Goal: Task Accomplishment & Management: Use online tool/utility

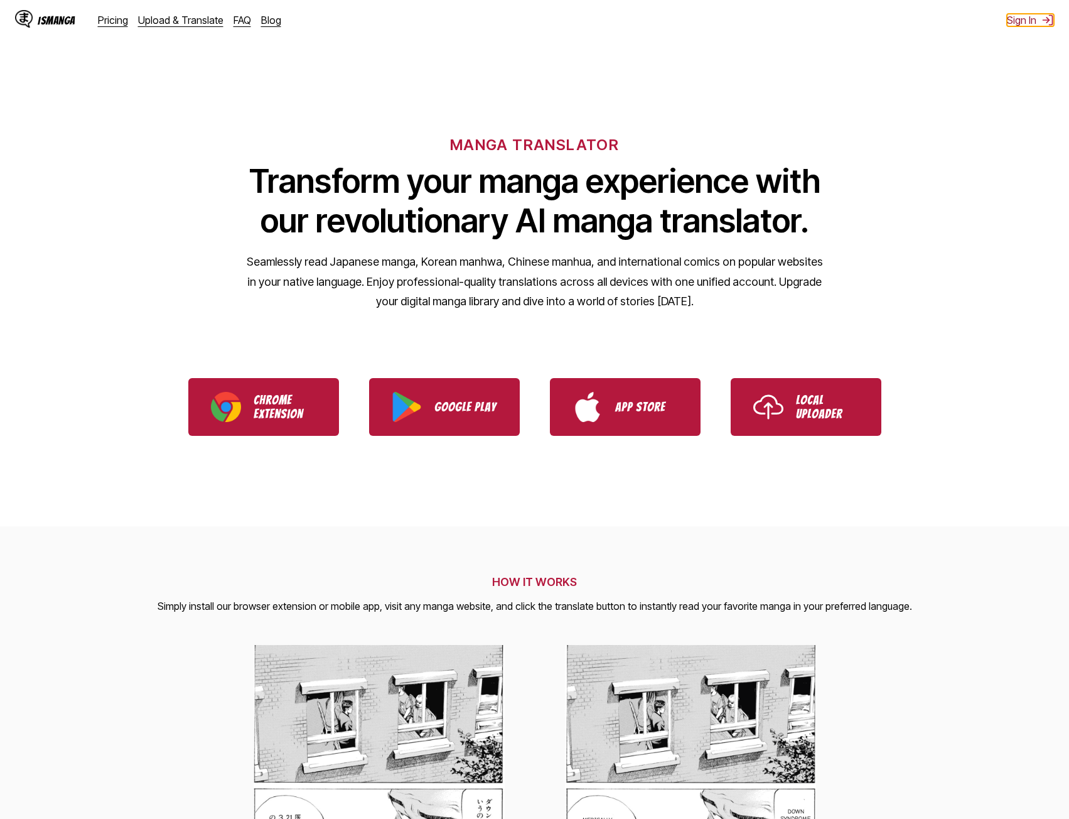
click at [1016, 24] on button "Sign In" at bounding box center [1030, 20] width 47 height 13
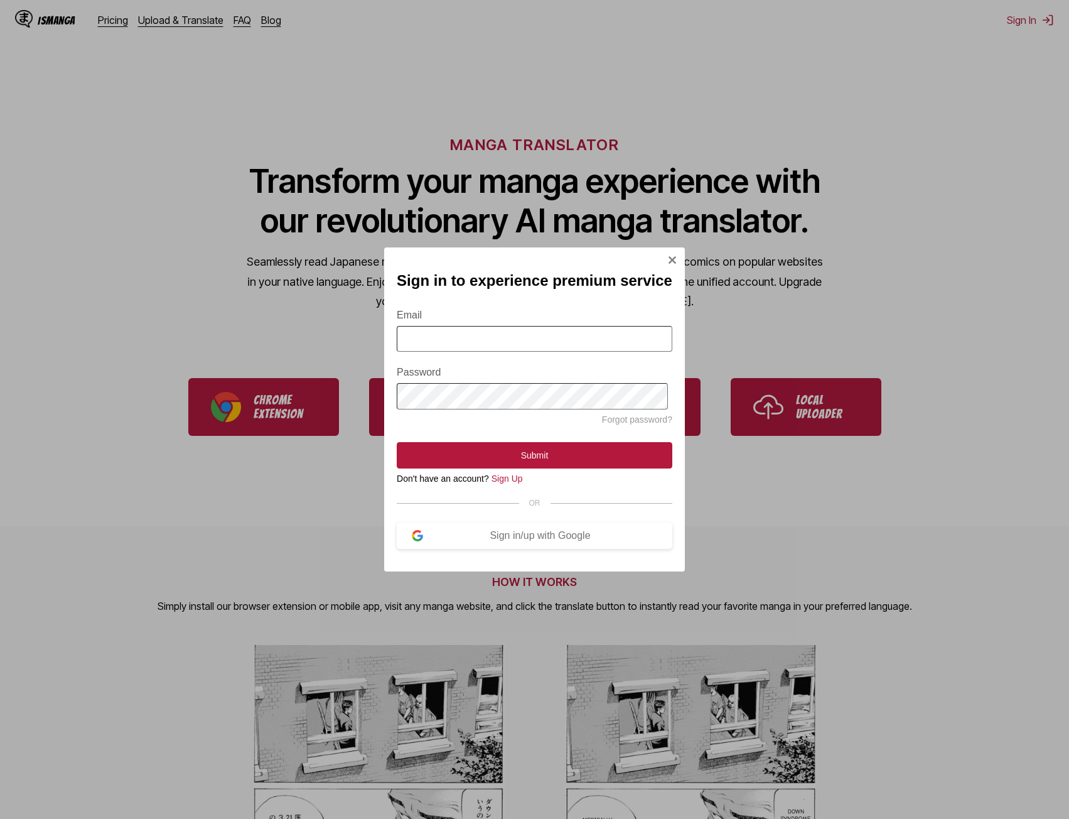
click at [447, 340] on input "Email" at bounding box center [535, 339] width 276 height 26
click at [514, 333] on input "Email" at bounding box center [535, 339] width 276 height 26
click at [514, 332] on input "Email" at bounding box center [535, 339] width 276 height 26
click at [514, 331] on input "Email" at bounding box center [535, 339] width 276 height 26
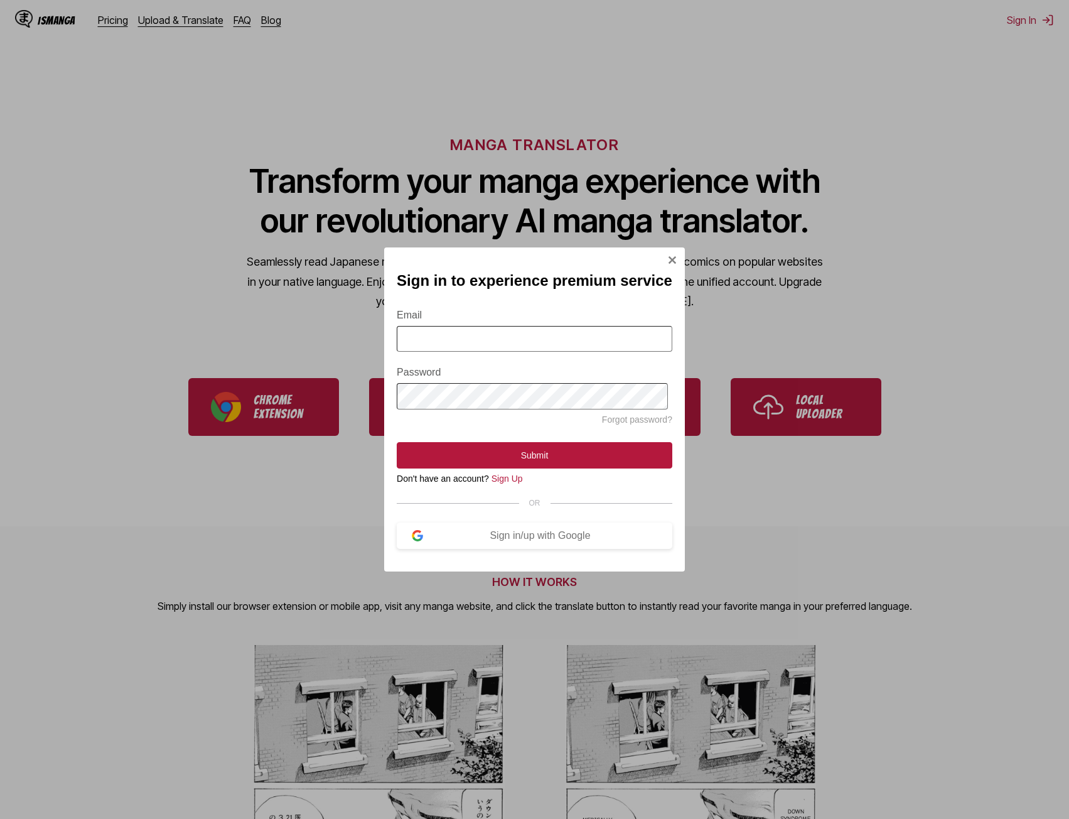
click at [493, 336] on input "Email" at bounding box center [535, 339] width 276 height 26
paste input "**********"
type input "**********"
click at [510, 444] on form "**********" at bounding box center [535, 381] width 276 height 174
click at [549, 459] on button "Submit" at bounding box center [535, 455] width 276 height 26
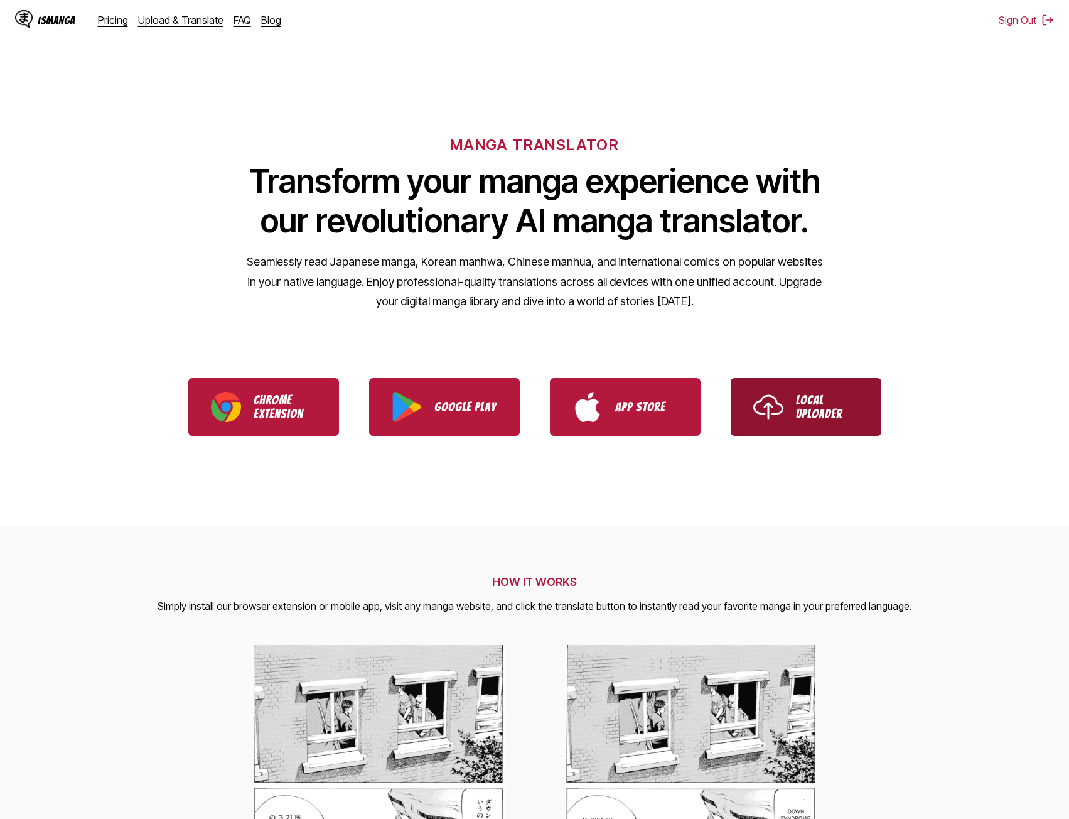
click at [837, 386] on link "Local Uploader" at bounding box center [806, 407] width 151 height 58
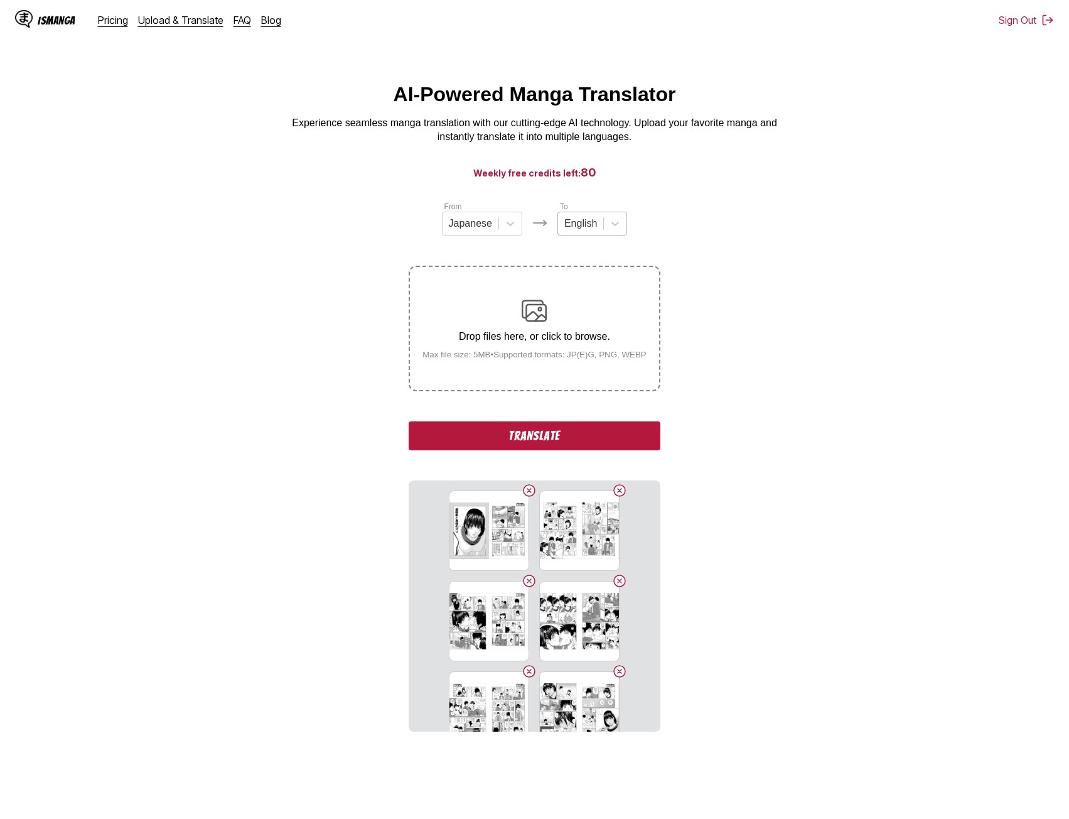
click at [600, 221] on div "English" at bounding box center [580, 223] width 45 height 19
click at [567, 328] on div "Spanish" at bounding box center [592, 317] width 70 height 21
click at [565, 443] on button "Translate" at bounding box center [534, 435] width 251 height 29
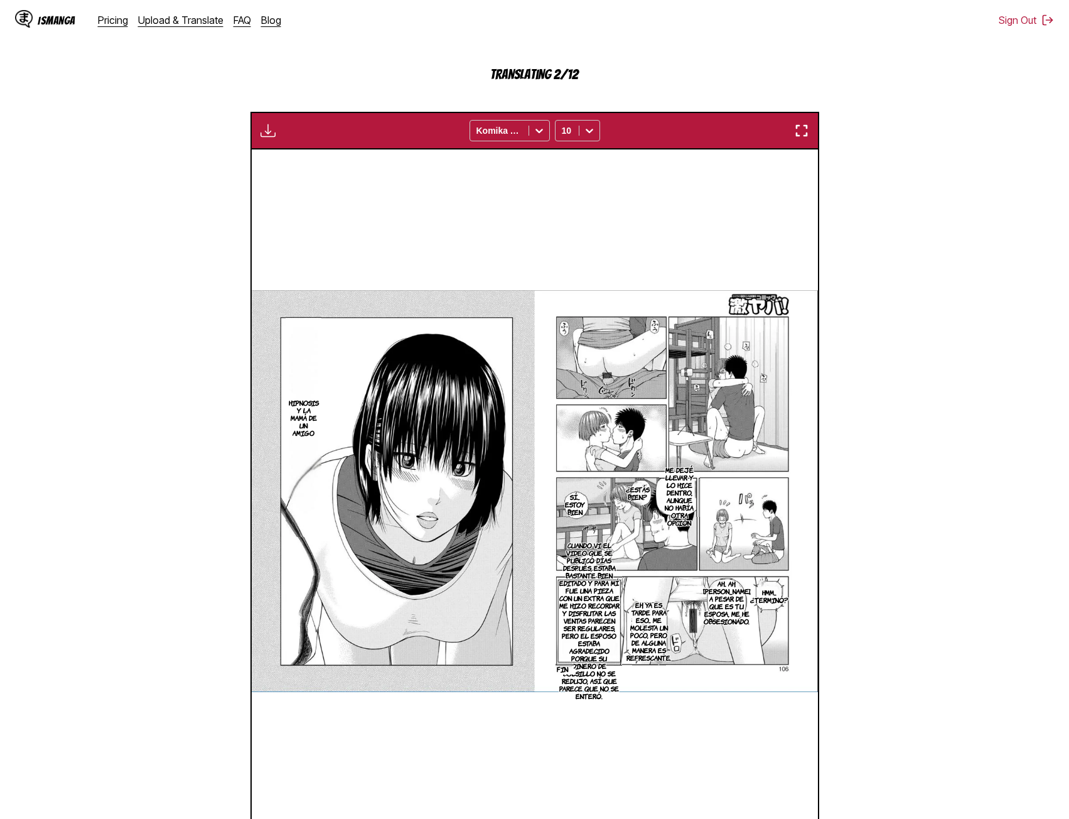
scroll to position [314, 0]
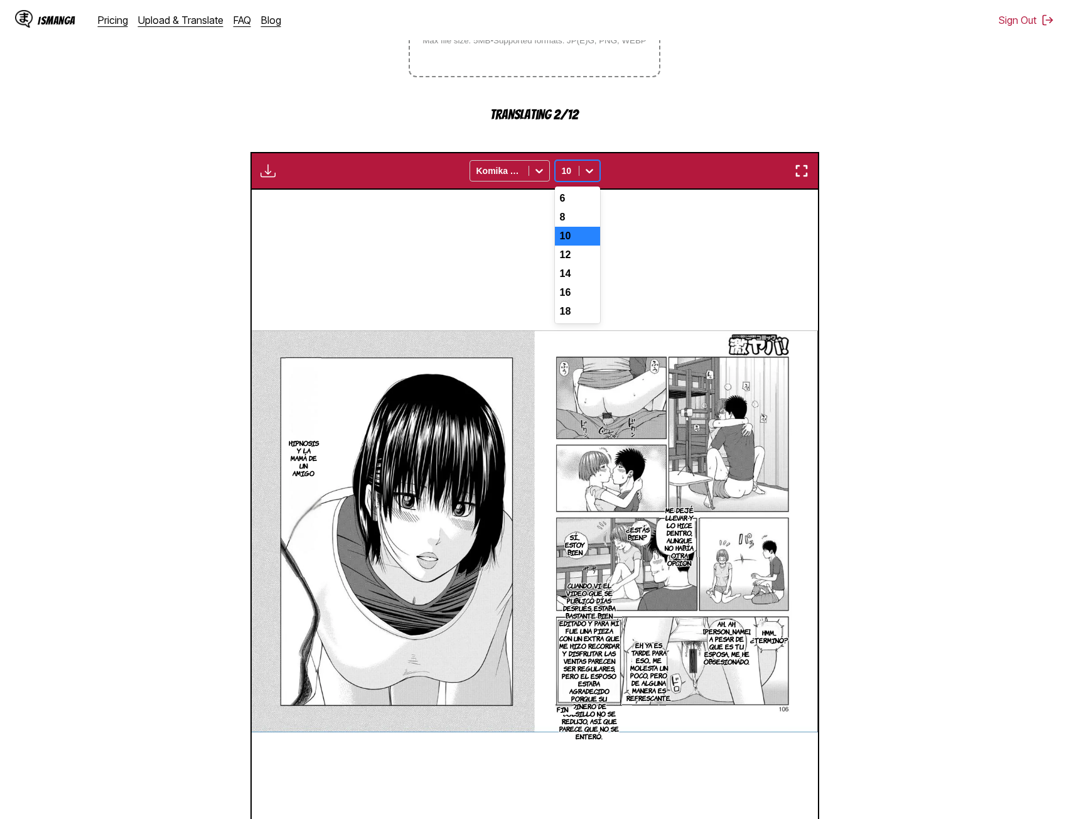
click at [583, 169] on icon at bounding box center [589, 170] width 13 height 13
click at [580, 198] on div "6" at bounding box center [577, 198] width 45 height 19
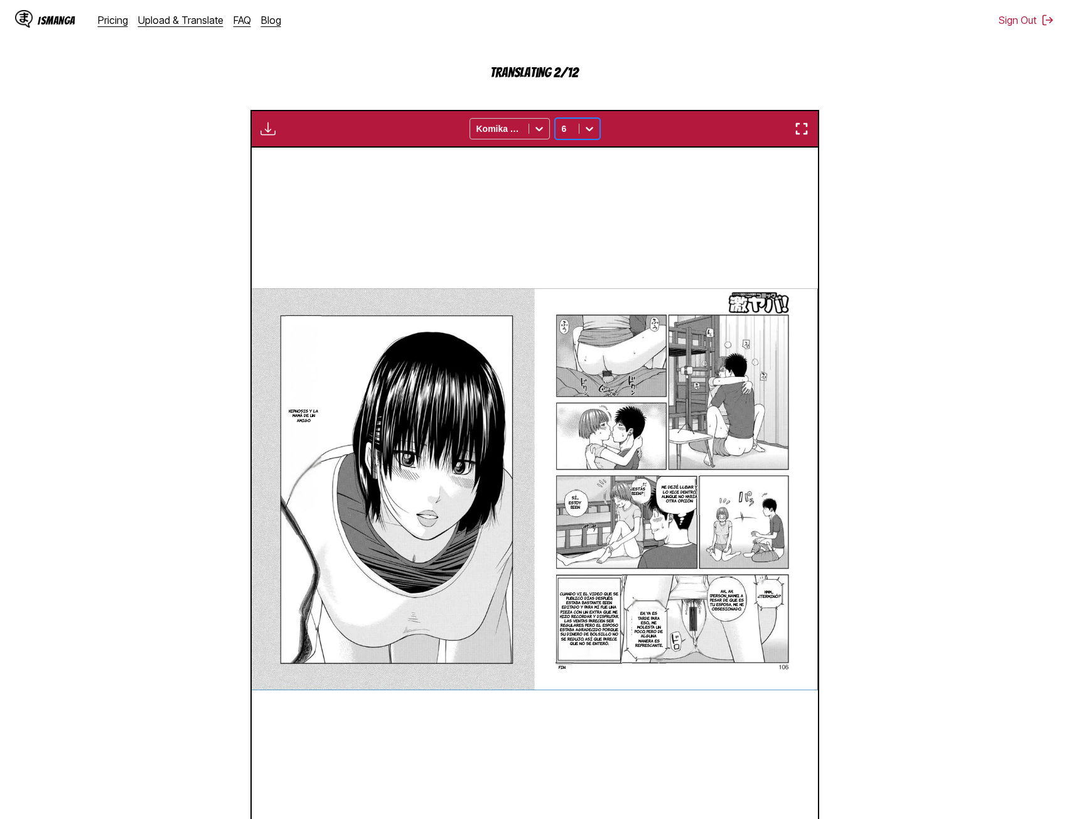
scroll to position [336, 0]
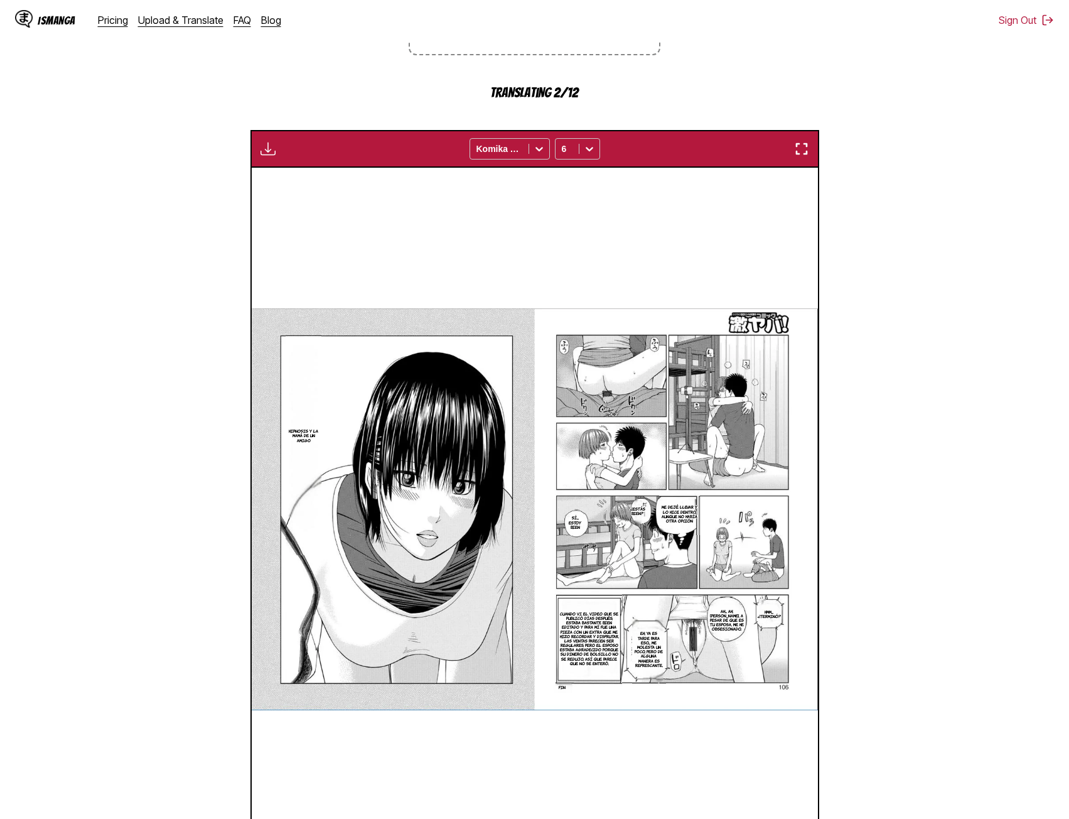
click at [269, 151] on img "button" at bounding box center [268, 148] width 15 height 15
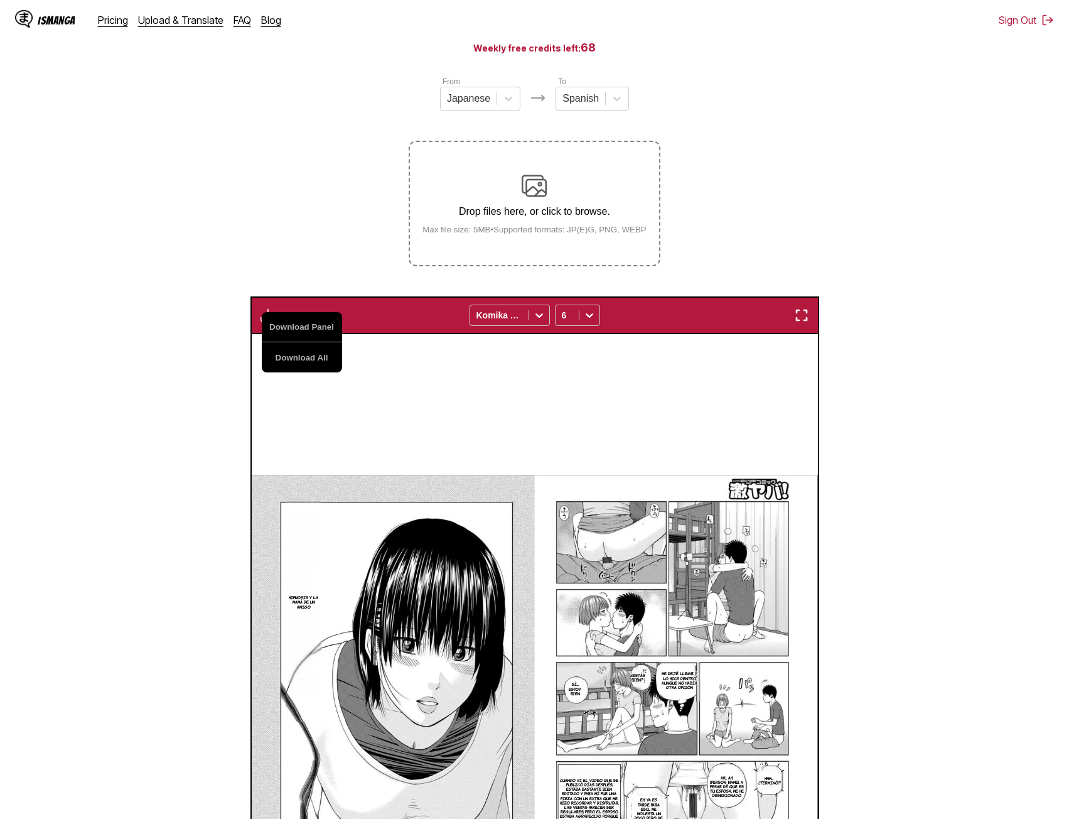
scroll to position [188, 0]
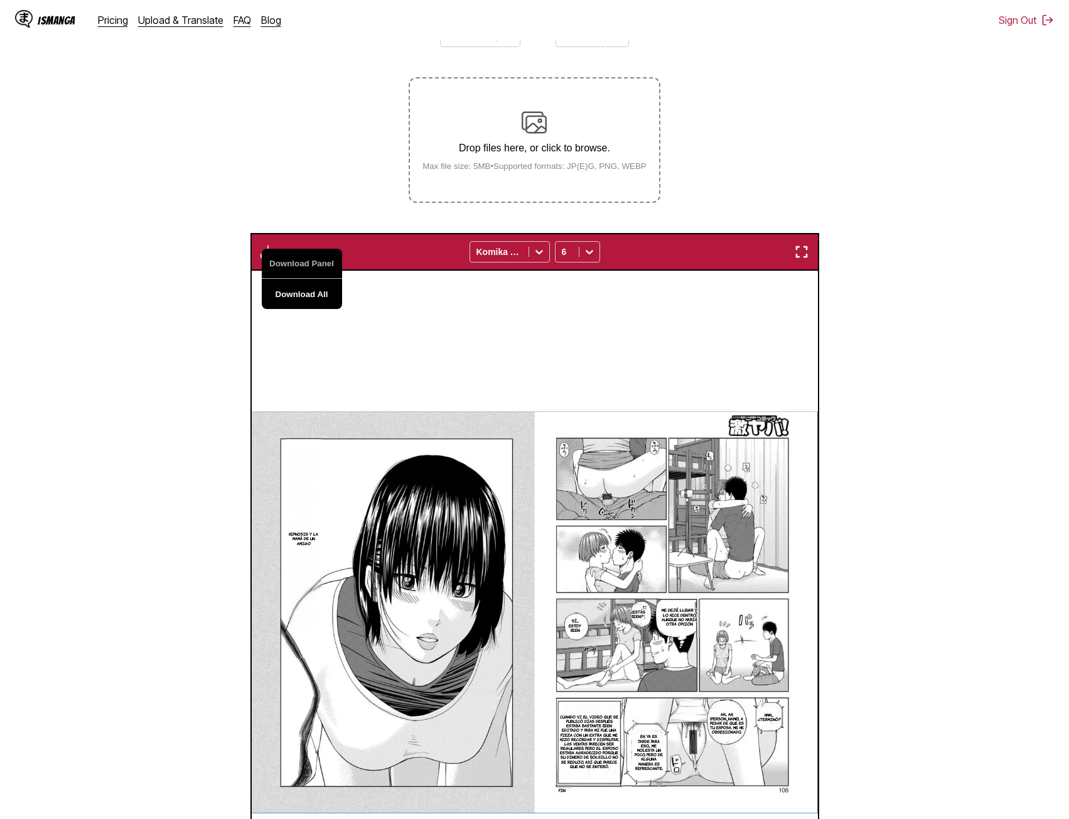
click at [309, 295] on button "Download All" at bounding box center [302, 294] width 80 height 30
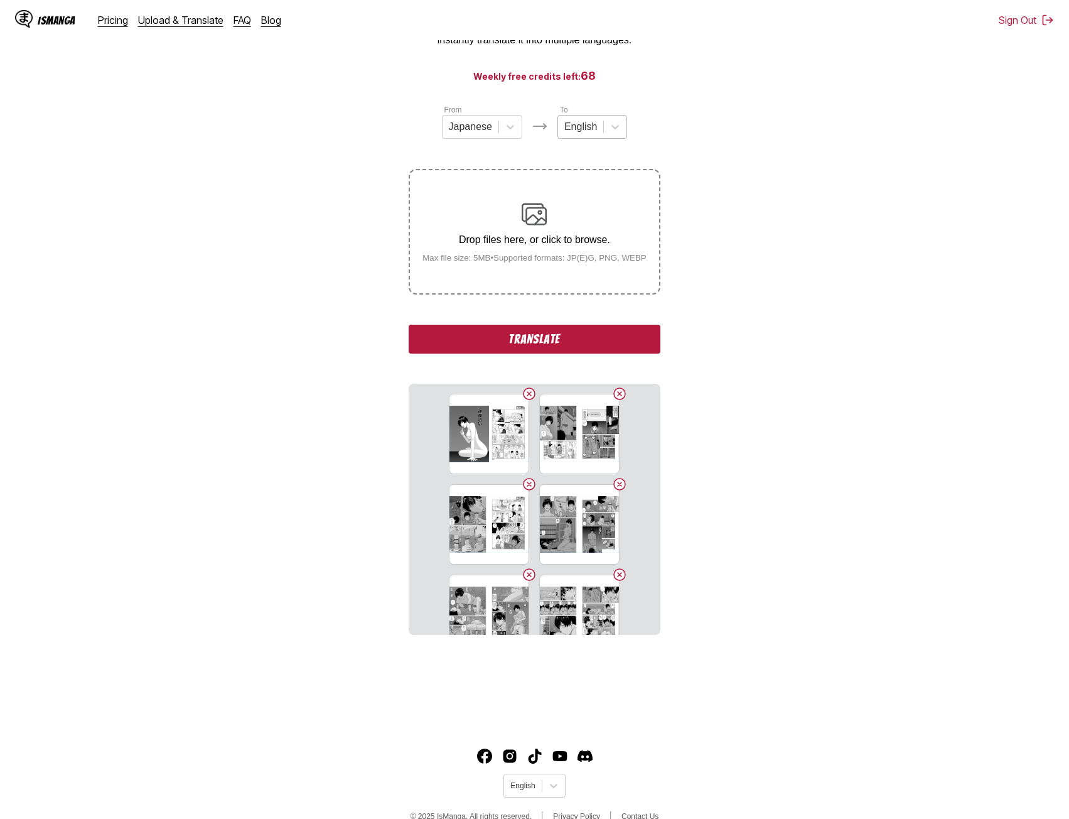
click at [593, 132] on div at bounding box center [580, 127] width 33 height 14
click at [592, 232] on div "Spanish" at bounding box center [592, 220] width 70 height 21
click at [574, 341] on button "Translate" at bounding box center [534, 339] width 251 height 29
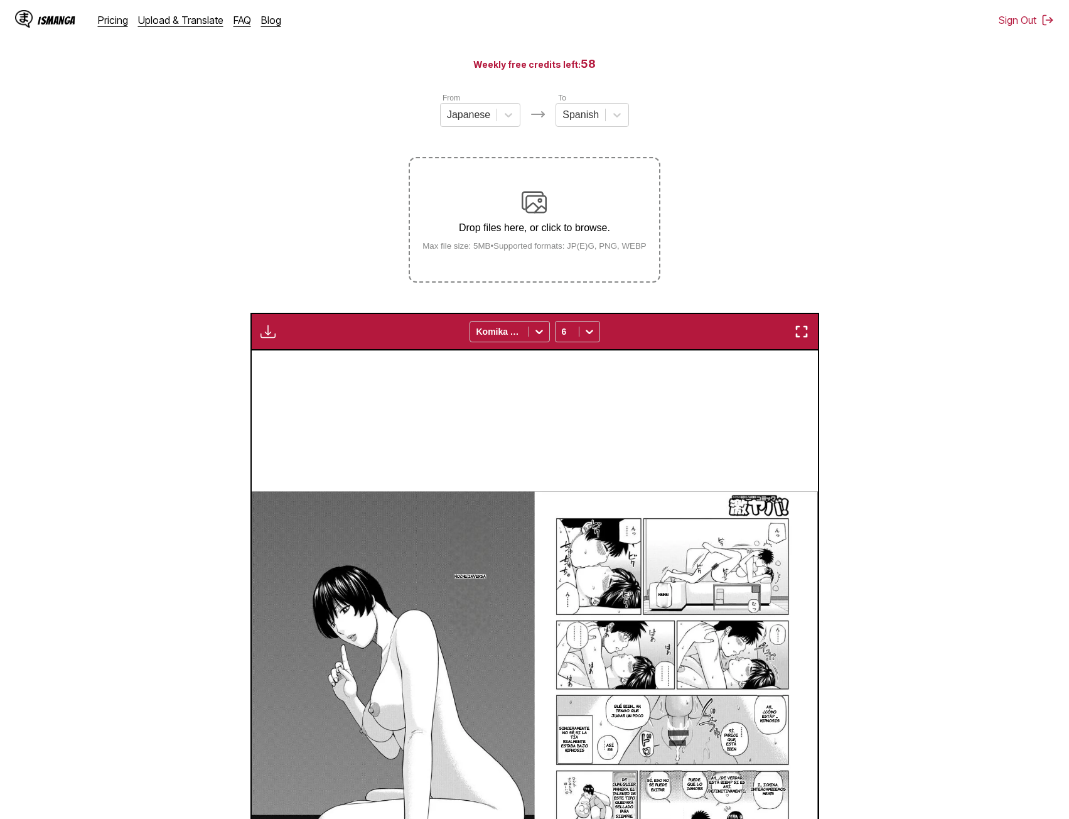
scroll to position [56, 0]
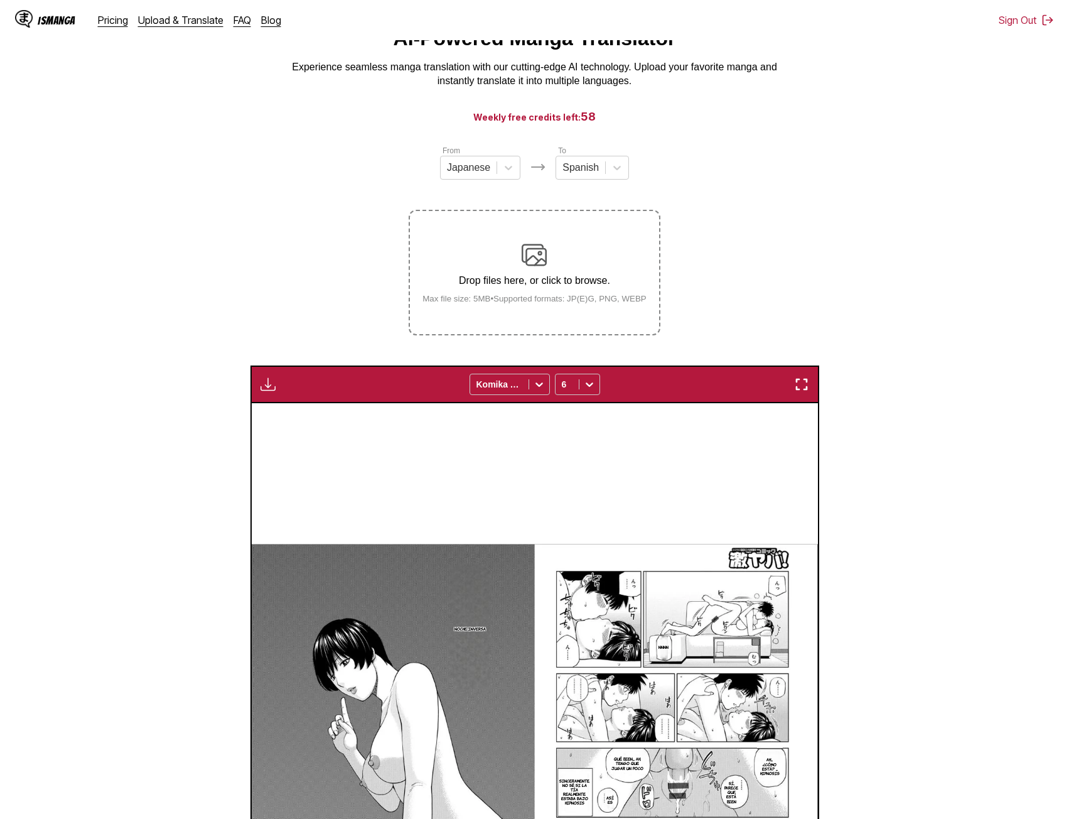
click at [263, 386] on img "button" at bounding box center [268, 384] width 15 height 15
click at [284, 426] on button "Download All" at bounding box center [302, 426] width 80 height 30
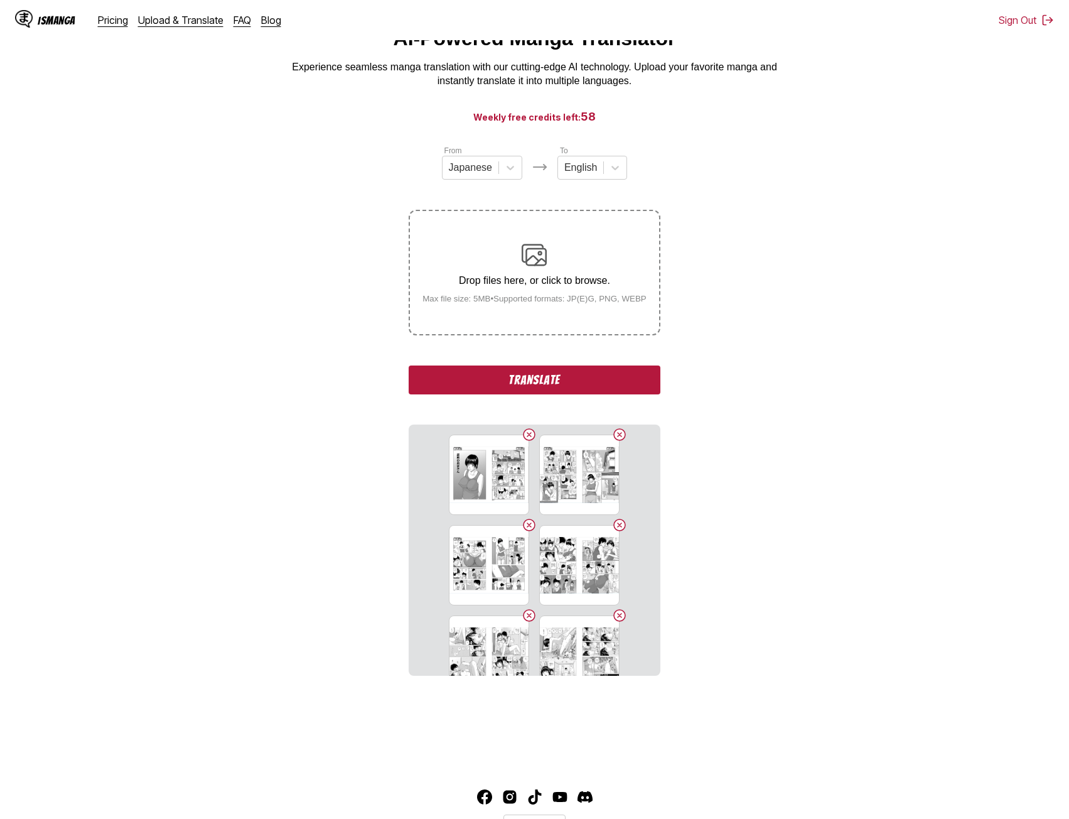
click at [597, 158] on div "To English" at bounding box center [592, 161] width 70 height 35
click at [604, 176] on div at bounding box center [615, 167] width 23 height 23
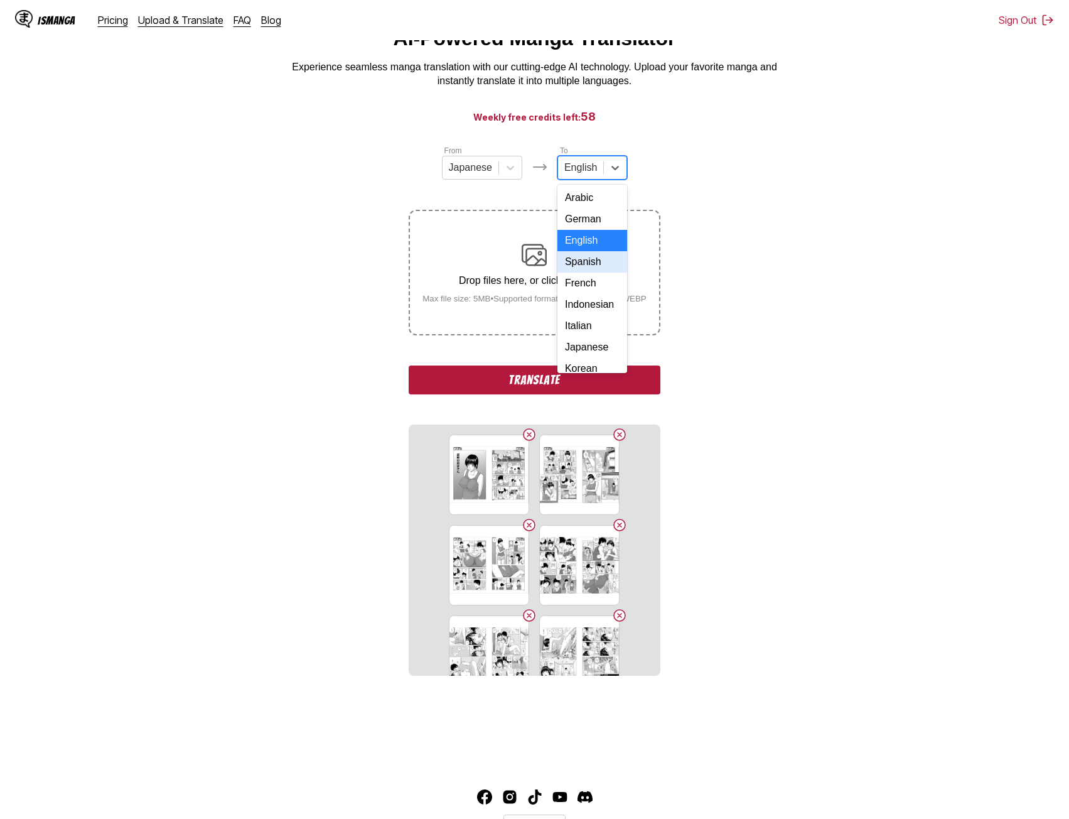
click at [592, 272] on div "Spanish" at bounding box center [592, 261] width 70 height 21
click at [595, 387] on button "Translate" at bounding box center [534, 379] width 251 height 29
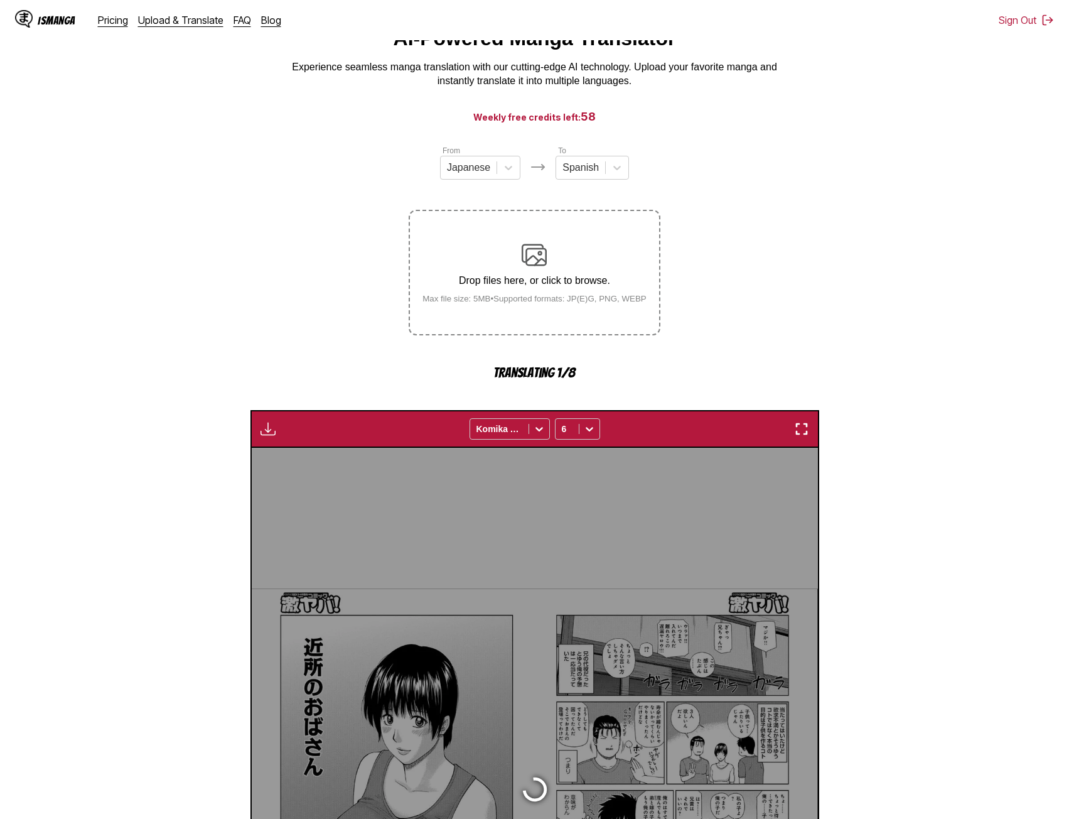
scroll to position [370, 0]
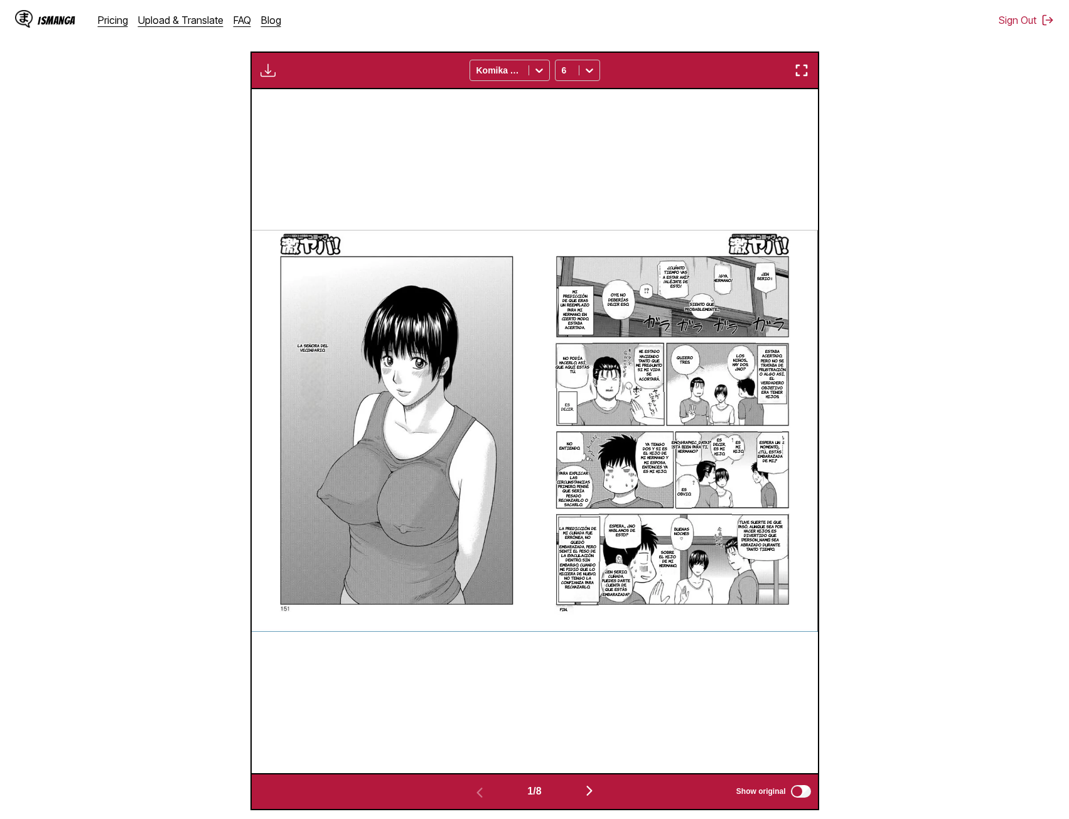
click at [269, 68] on img "button" at bounding box center [268, 70] width 15 height 15
drag, startPoint x: 288, startPoint y: 117, endPoint x: 804, endPoint y: 391, distance: 584.4
click at [288, 116] on button "Download All" at bounding box center [302, 112] width 80 height 30
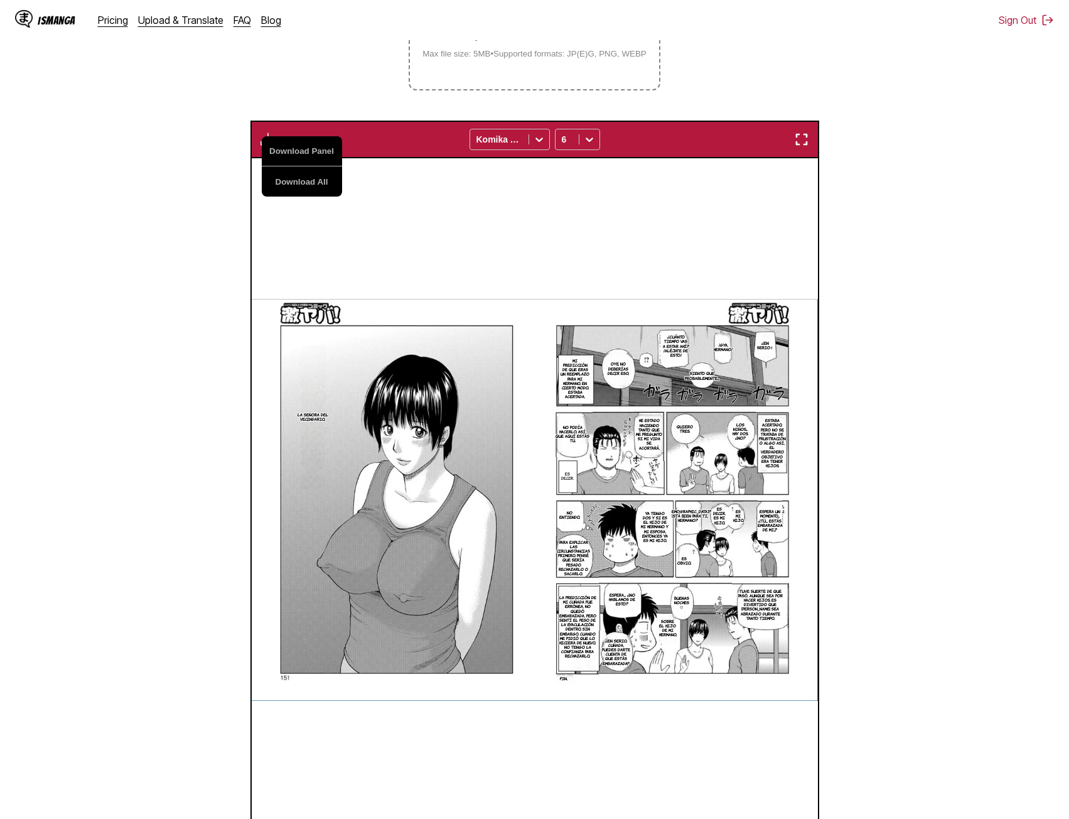
scroll to position [0, 0]
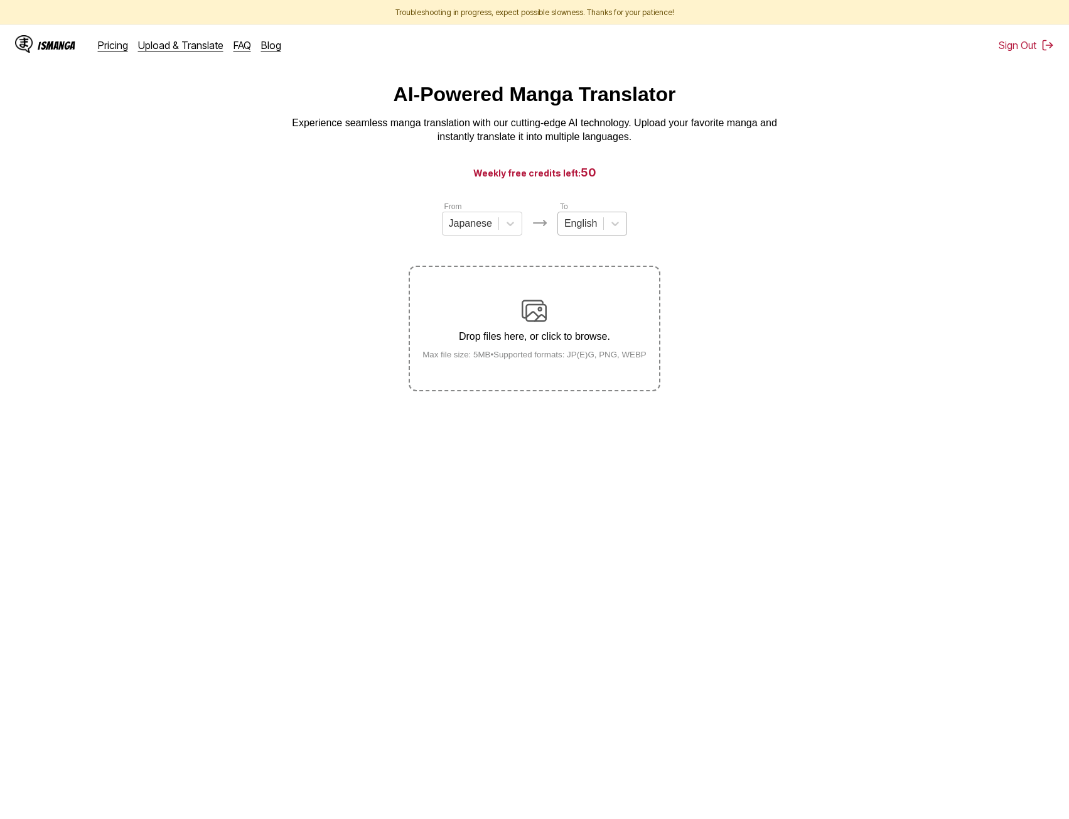
click at [601, 230] on div "English" at bounding box center [580, 223] width 45 height 19
click at [591, 328] on div "Spanish" at bounding box center [592, 317] width 70 height 21
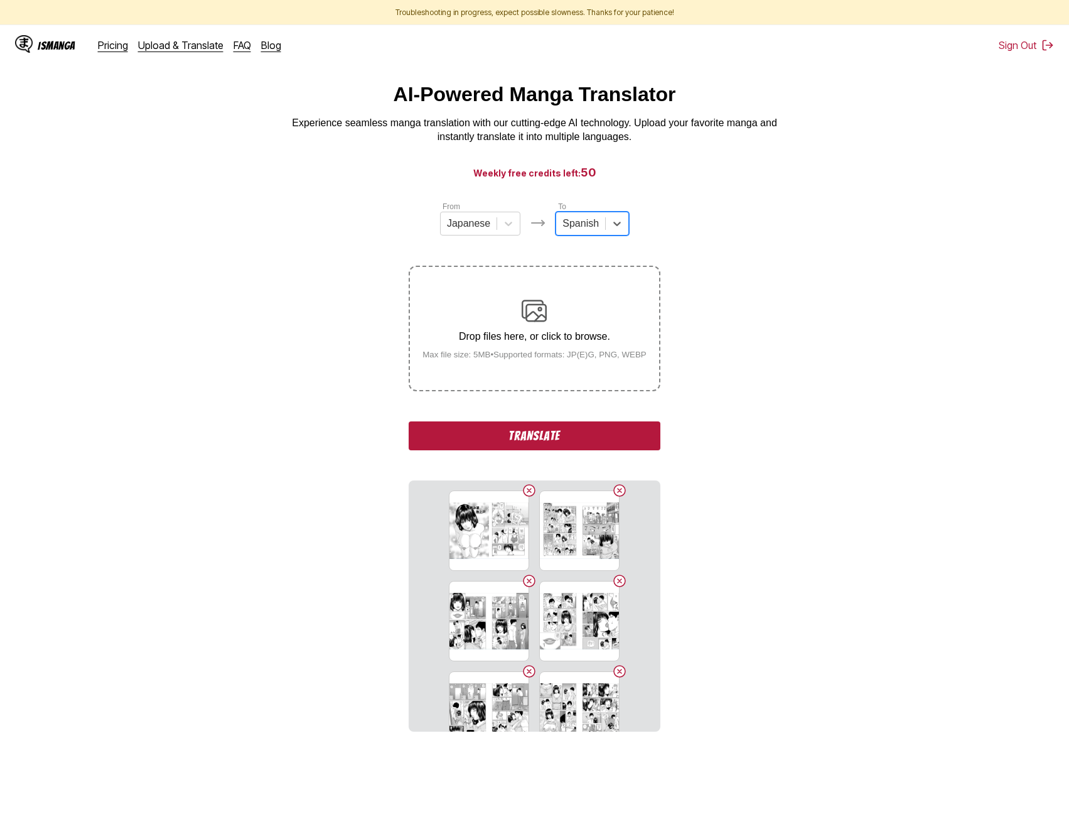
click at [577, 436] on button "Translate" at bounding box center [534, 435] width 251 height 29
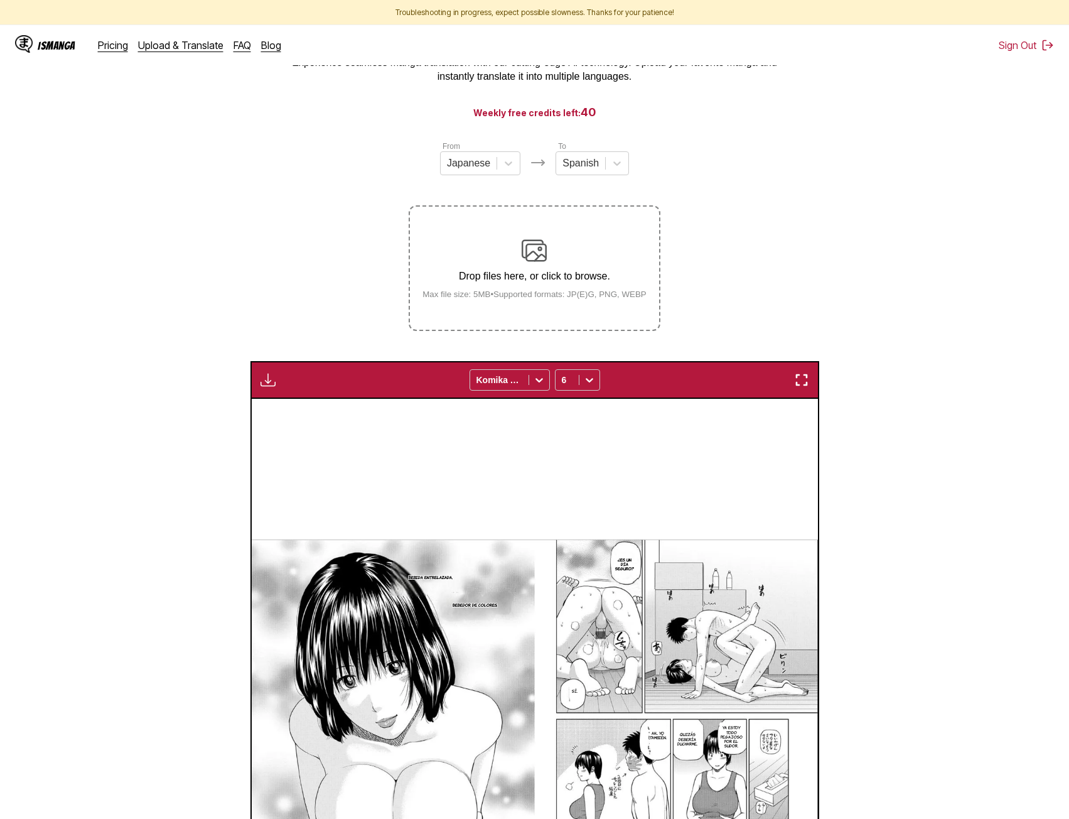
scroll to position [63, 0]
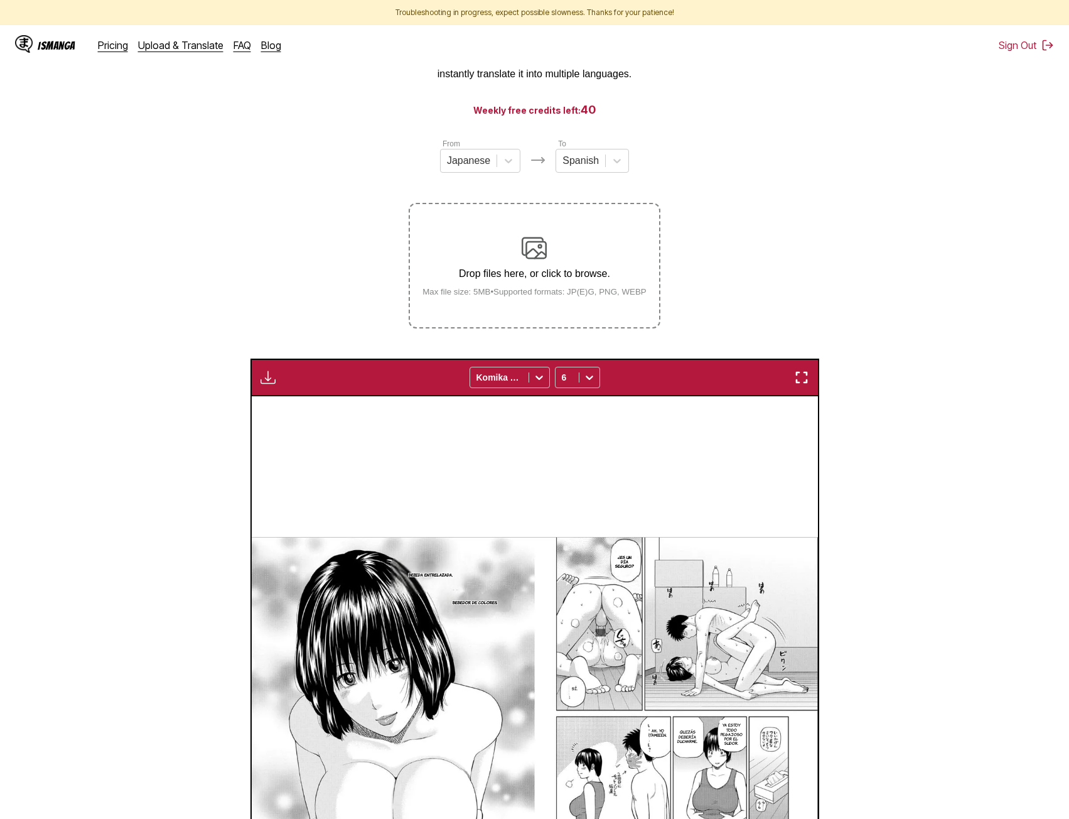
click at [272, 381] on img "button" at bounding box center [268, 377] width 15 height 15
click at [287, 420] on button "Download All" at bounding box center [302, 419] width 80 height 30
click at [879, 255] on section "From Japanese To Spanish Drop files here, or click to browse. Max file size: 5M…" at bounding box center [534, 626] width 1049 height 979
